Goal: Browse casually

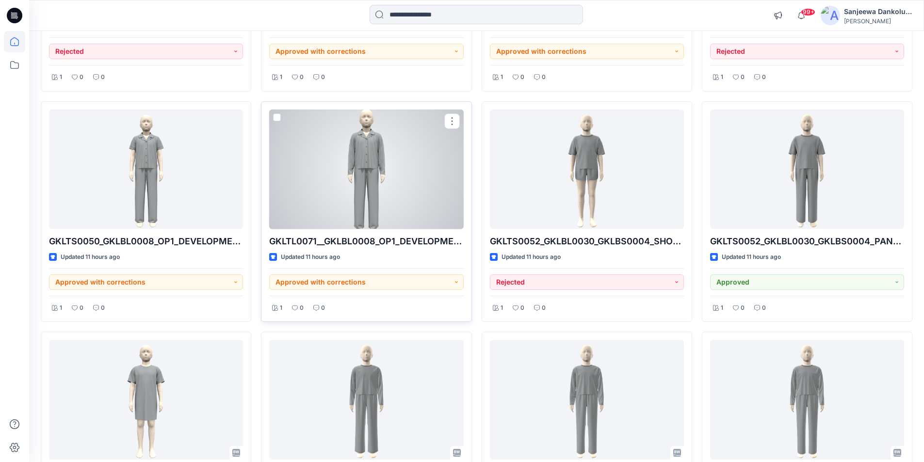
scroll to position [950, 0]
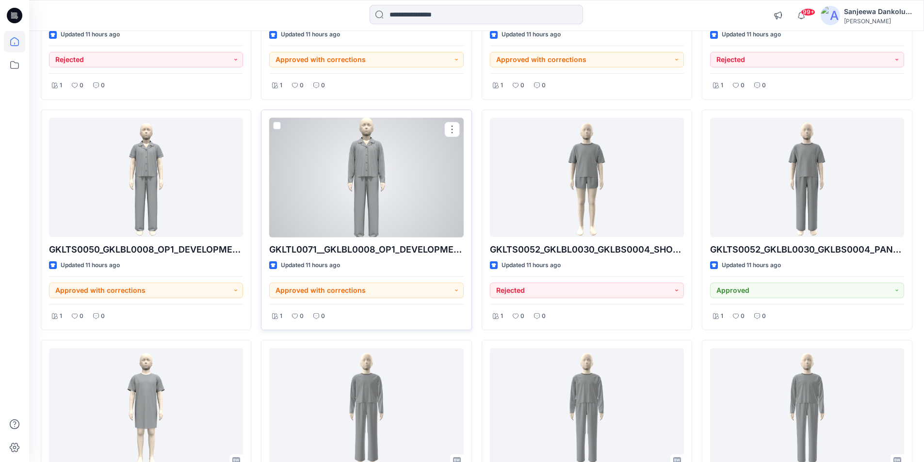
click at [374, 191] on div at bounding box center [366, 178] width 194 height 120
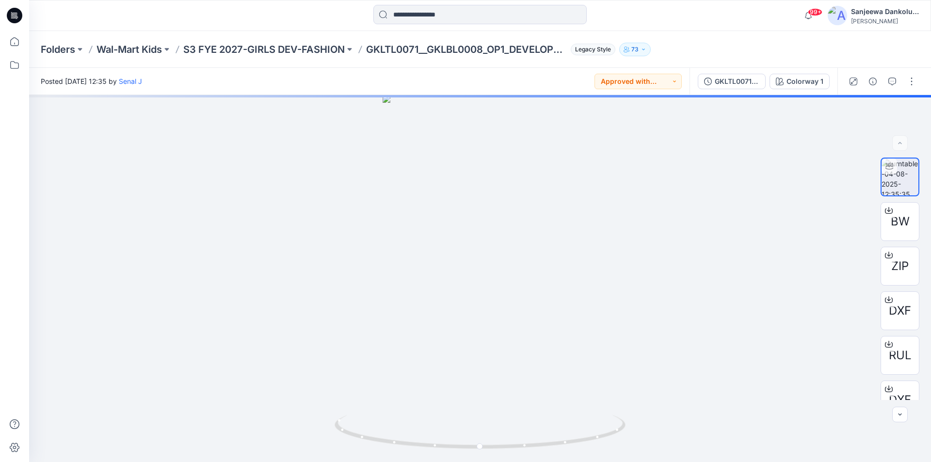
click at [13, 11] on icon at bounding box center [15, 16] width 16 height 16
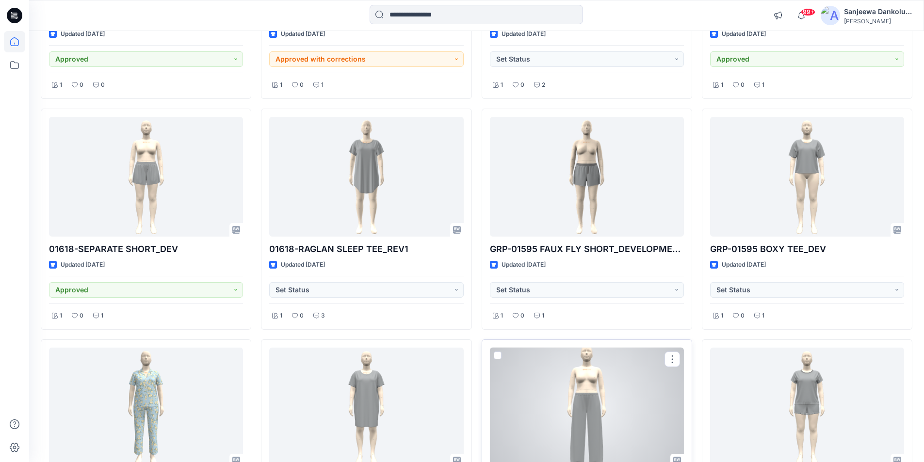
scroll to position [2881, 0]
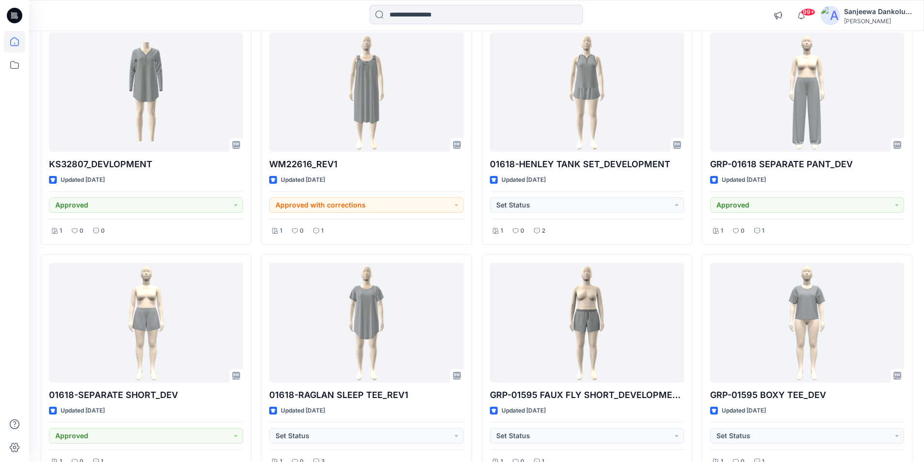
click at [12, 12] on icon at bounding box center [15, 15] width 16 height 31
